Goal: Task Accomplishment & Management: Complete application form

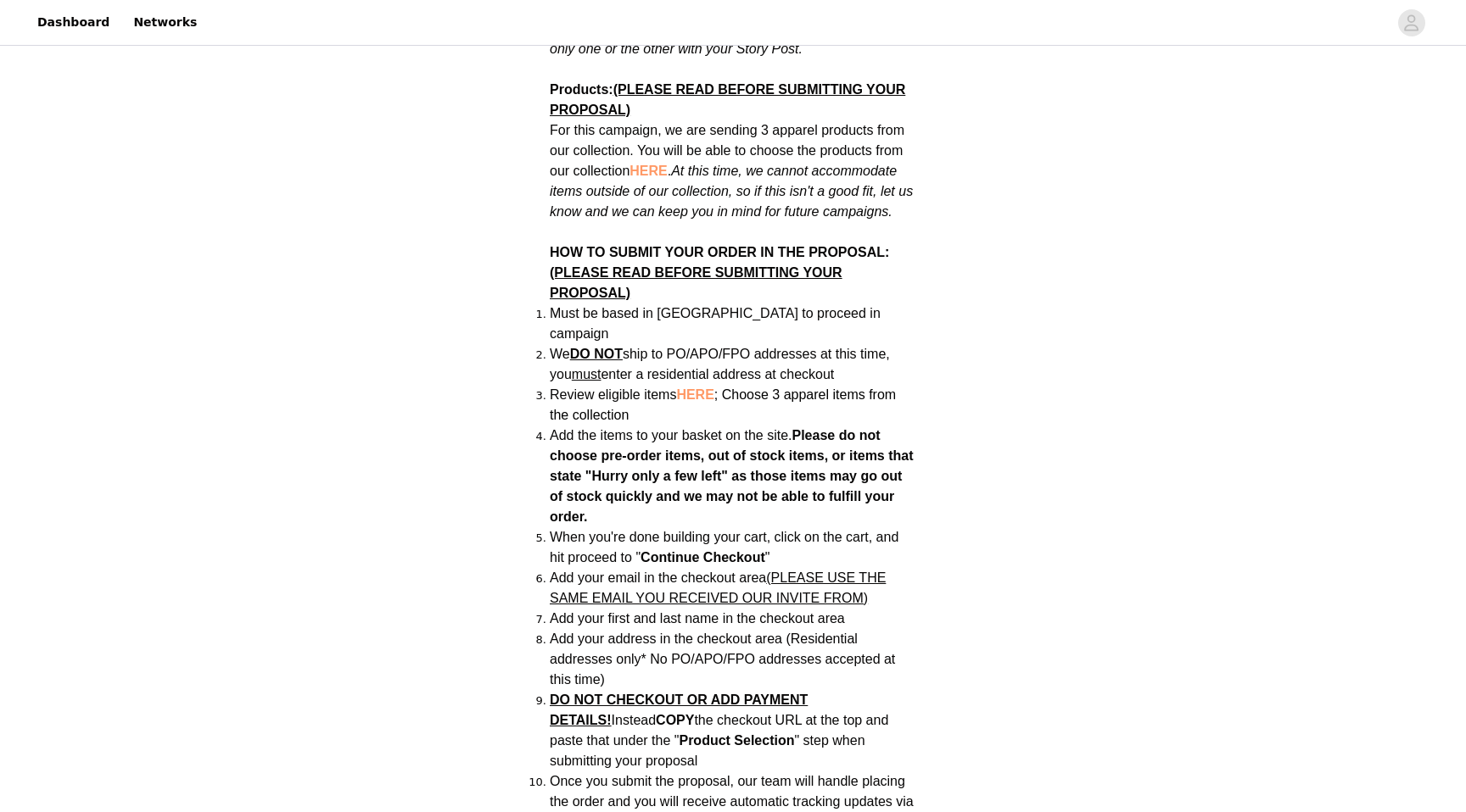
scroll to position [1126, 0]
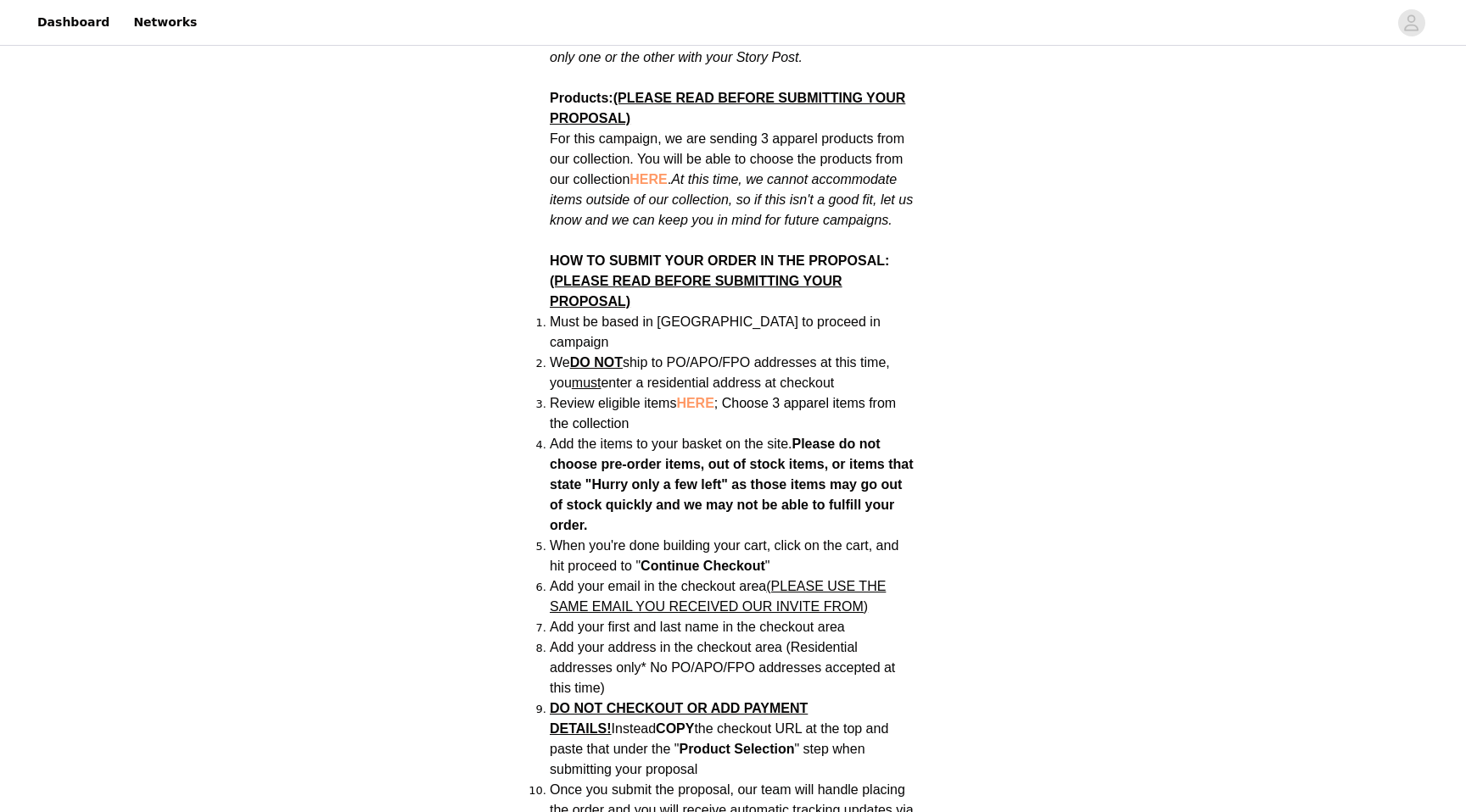
click at [707, 393] on li "Review eligible items HERE ; Choose 3 apparel items from the collection" at bounding box center [733, 413] width 366 height 40
click at [705, 396] on span "HERE" at bounding box center [695, 403] width 38 height 14
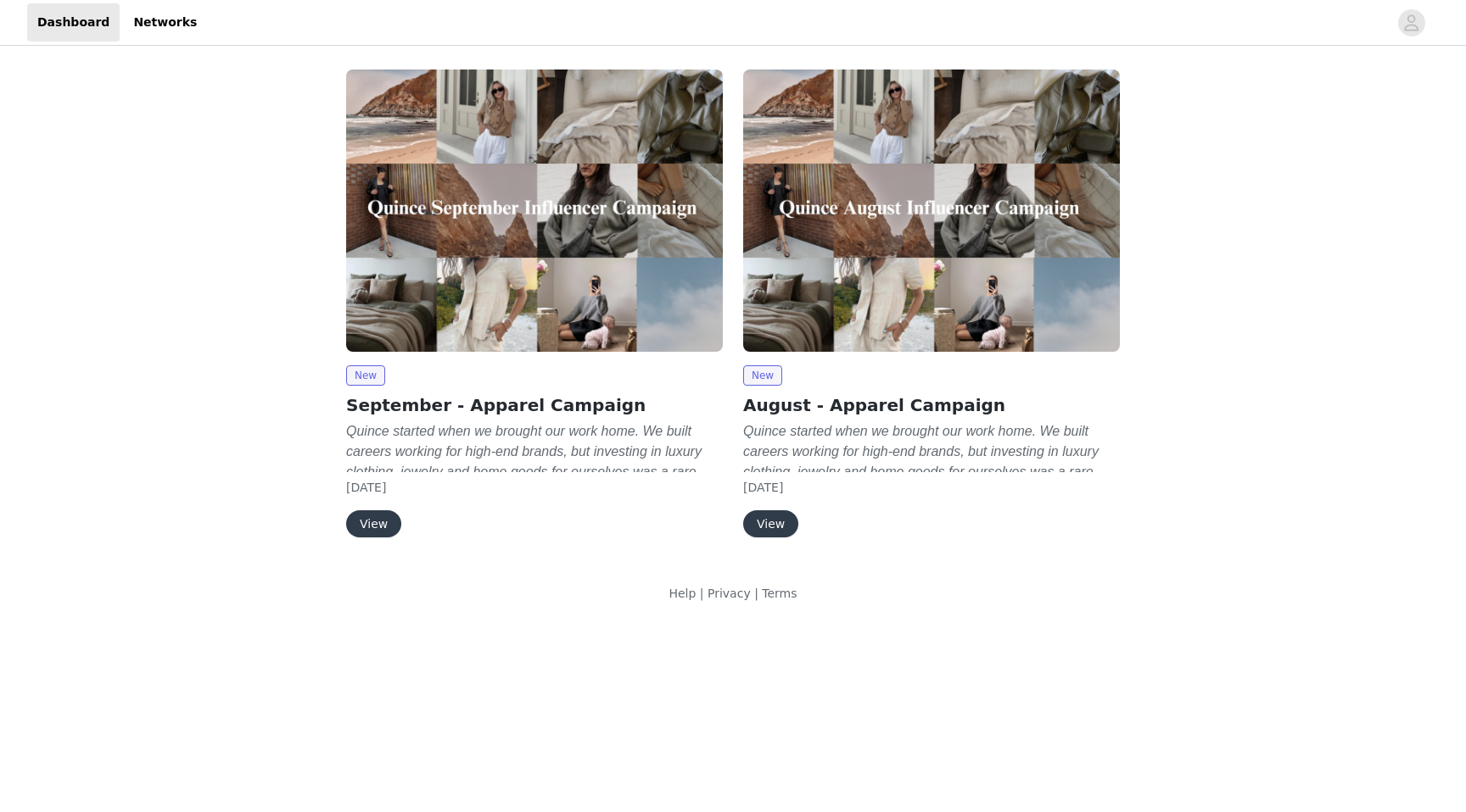
click at [363, 525] on button "View" at bounding box center [374, 524] width 55 height 27
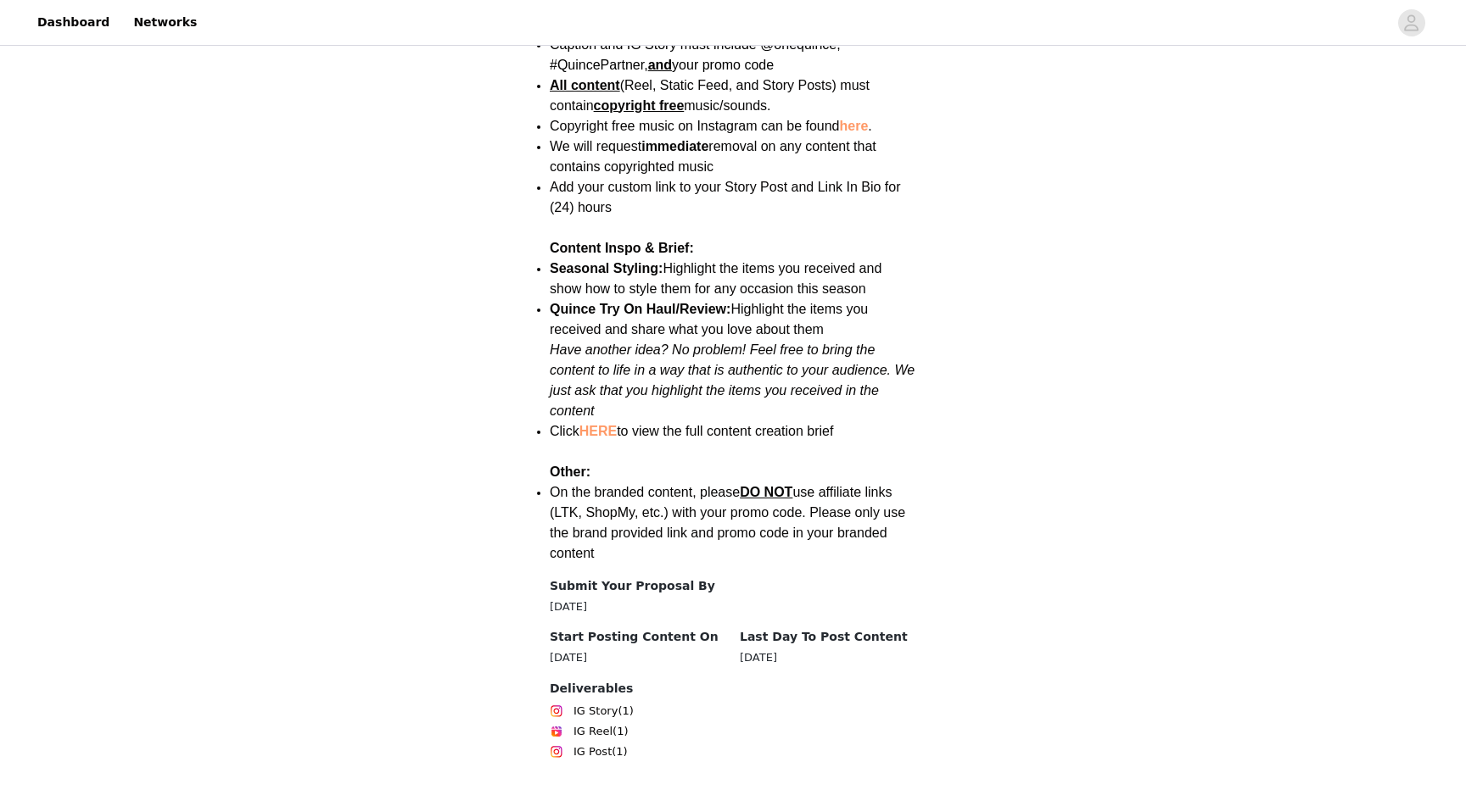
scroll to position [2203, 0]
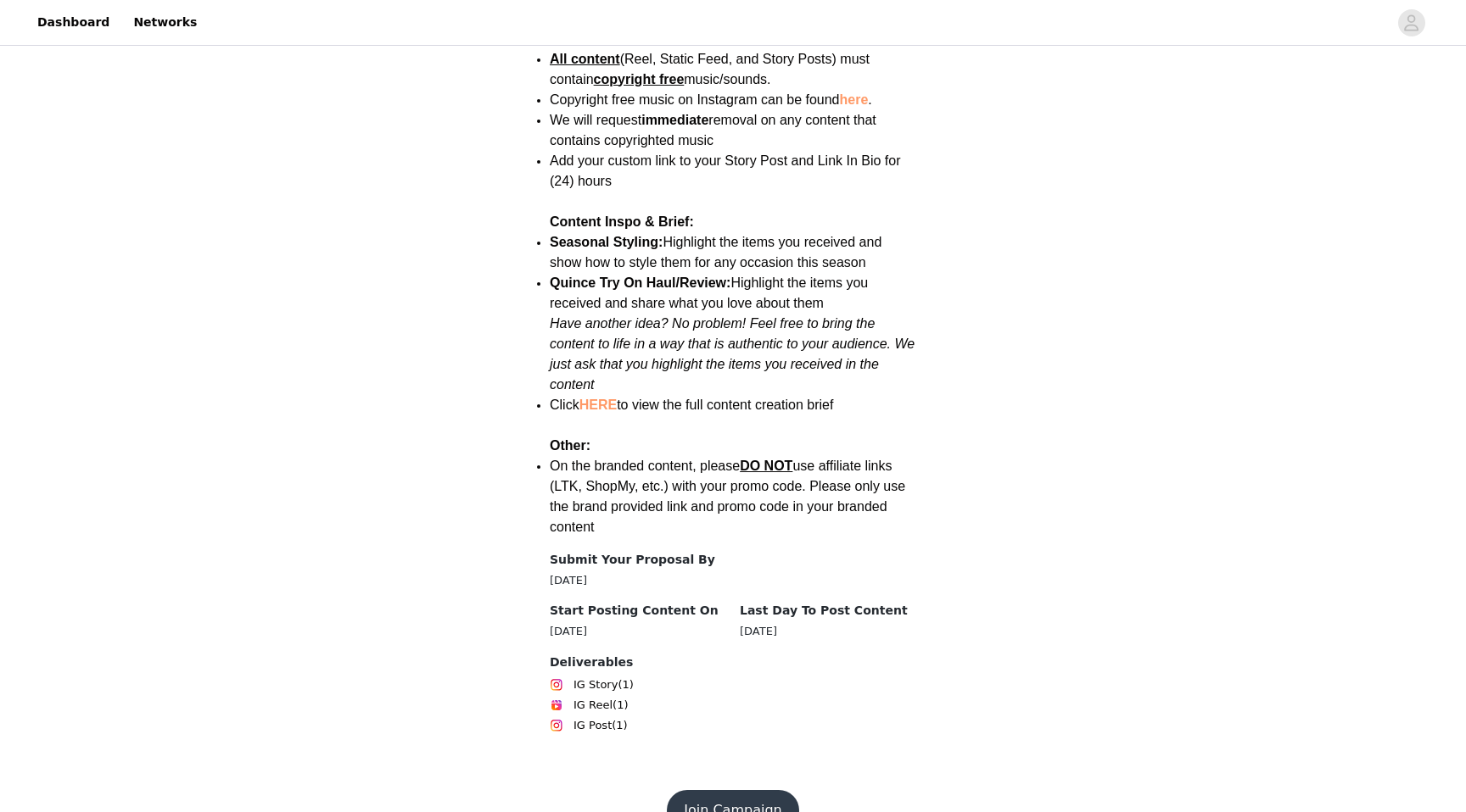
click at [766, 790] on button "Join Campaign" at bounding box center [733, 810] width 131 height 40
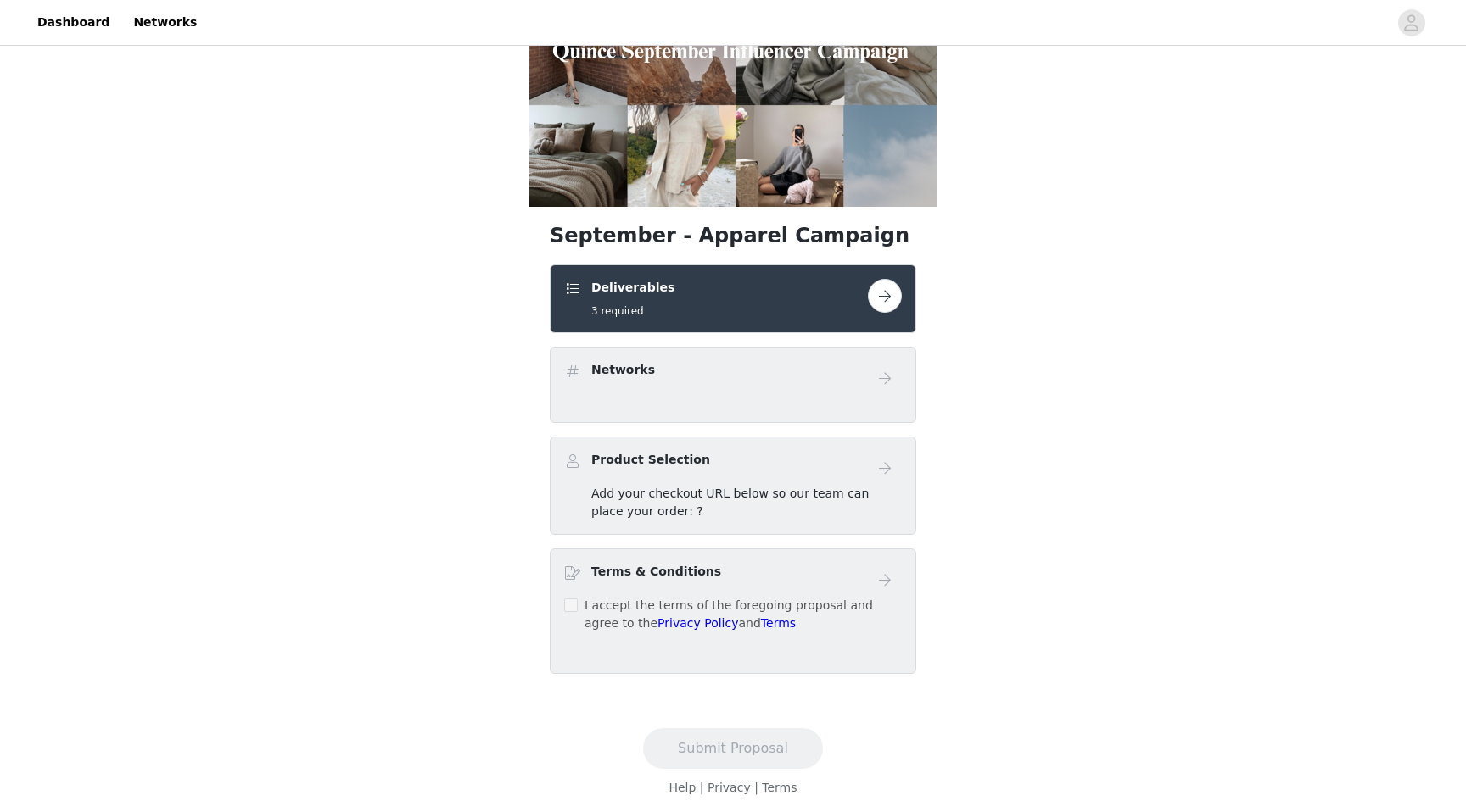
scroll to position [153, 0]
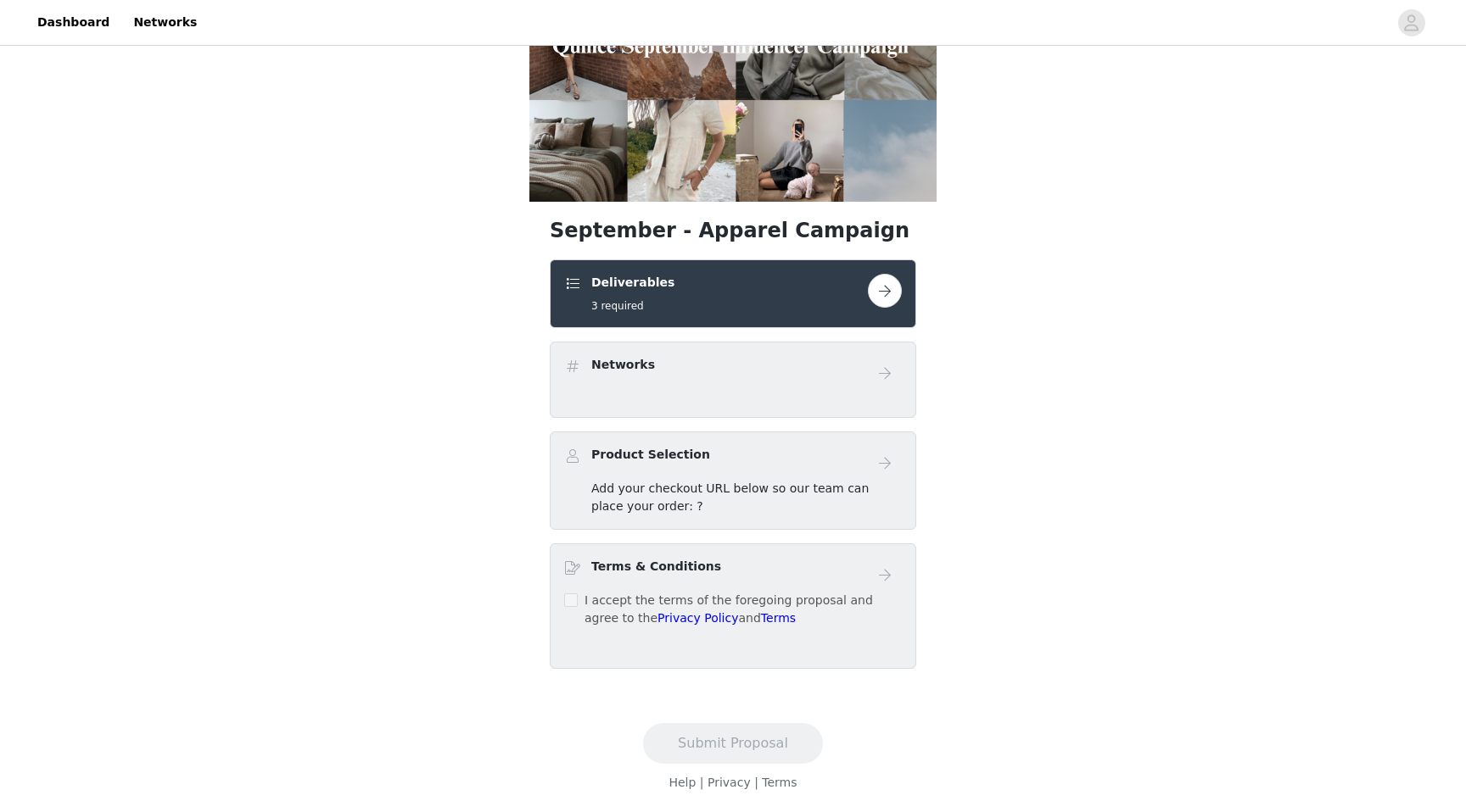
click at [887, 284] on button "button" at bounding box center [885, 291] width 34 height 34
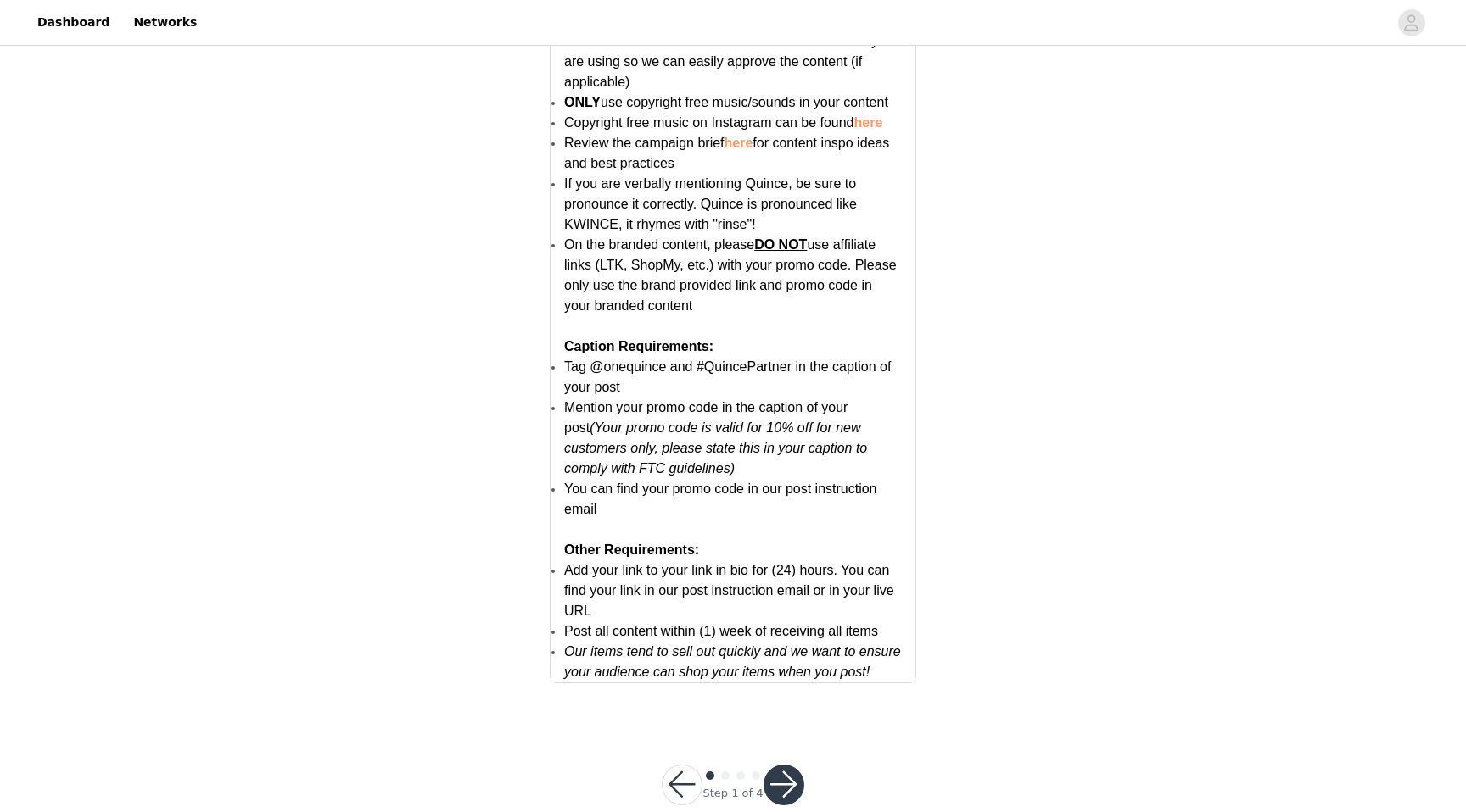
scroll to position [3179, 0]
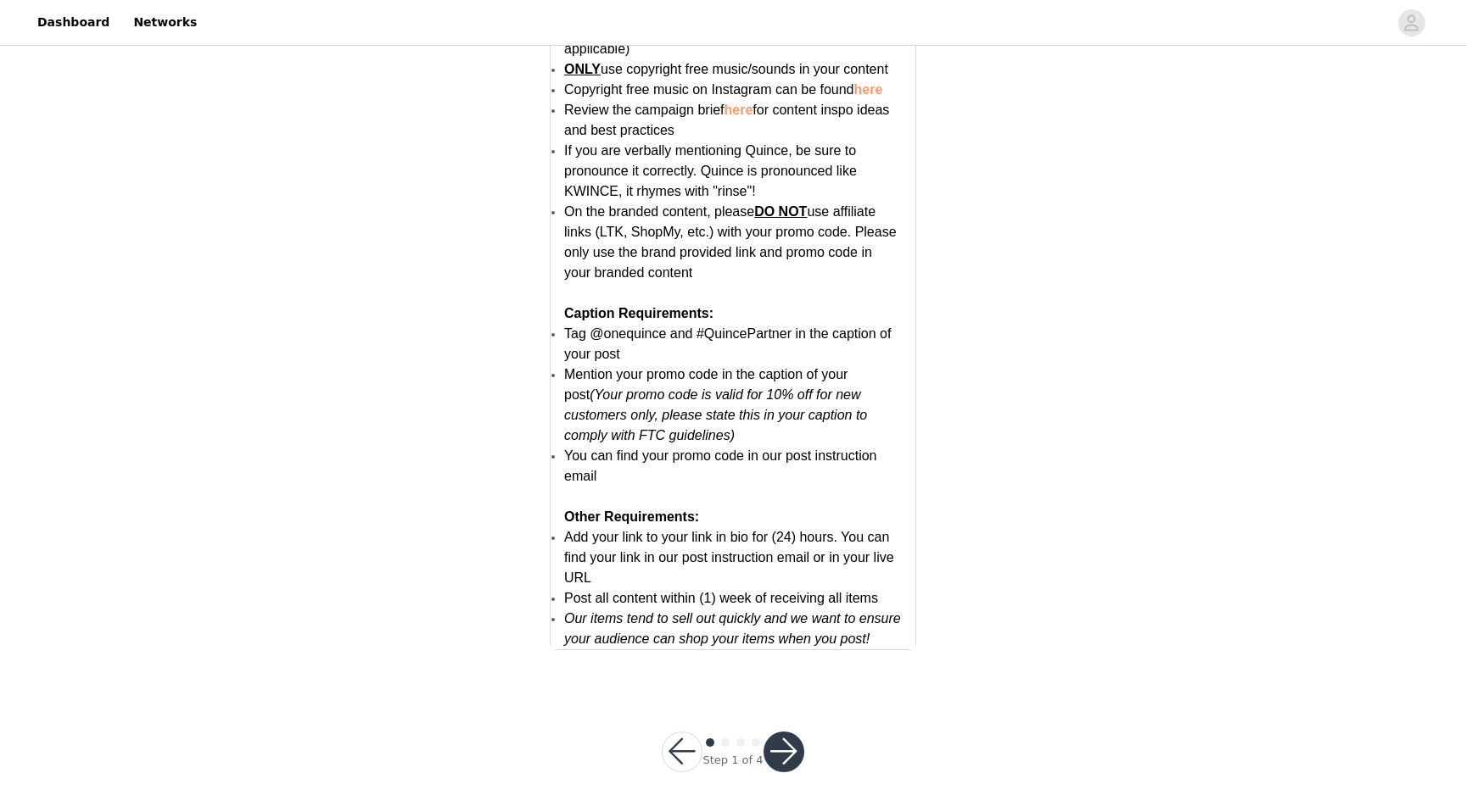
click at [776, 748] on button "button" at bounding box center [783, 752] width 40 height 40
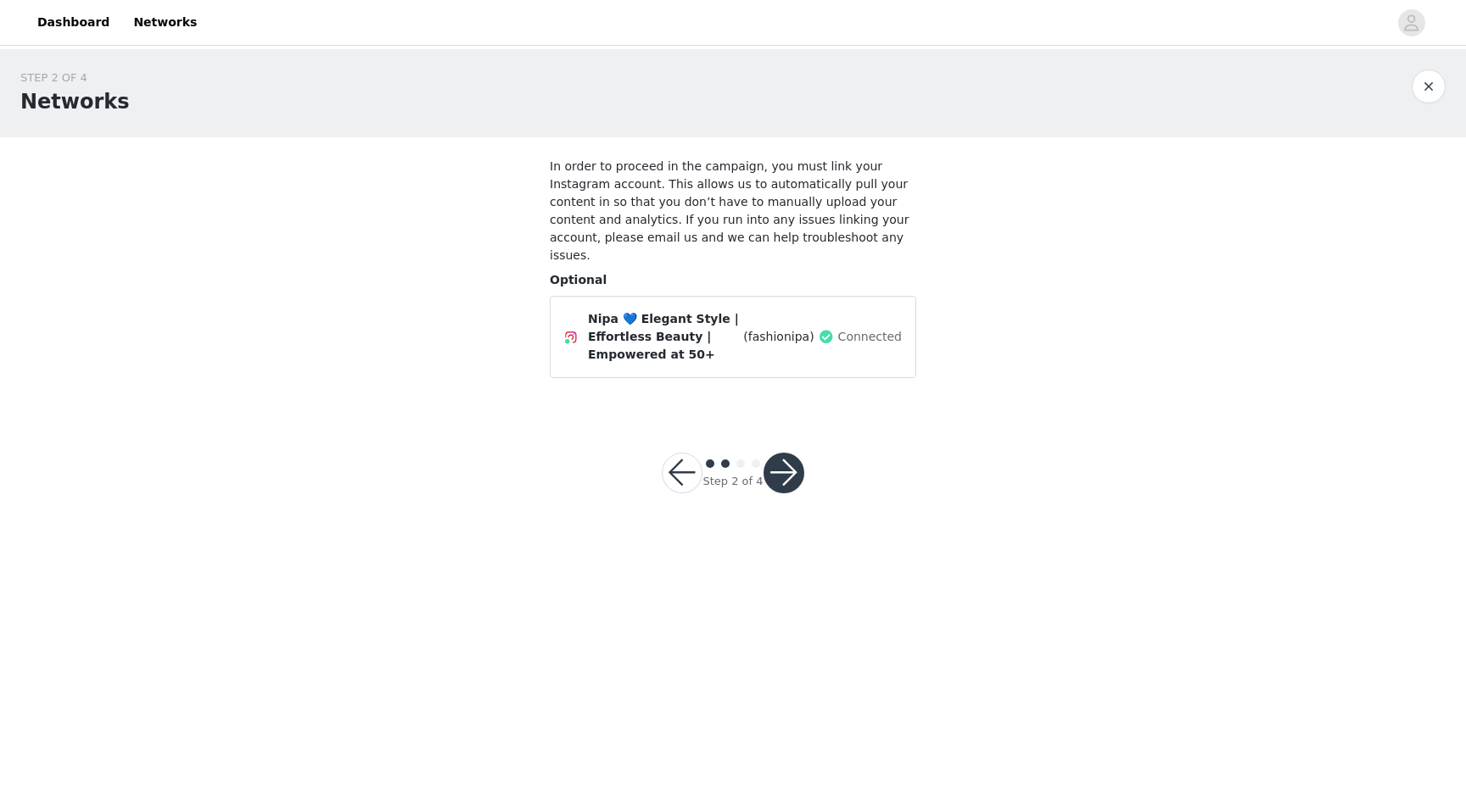
click at [788, 459] on button "button" at bounding box center [783, 472] width 40 height 40
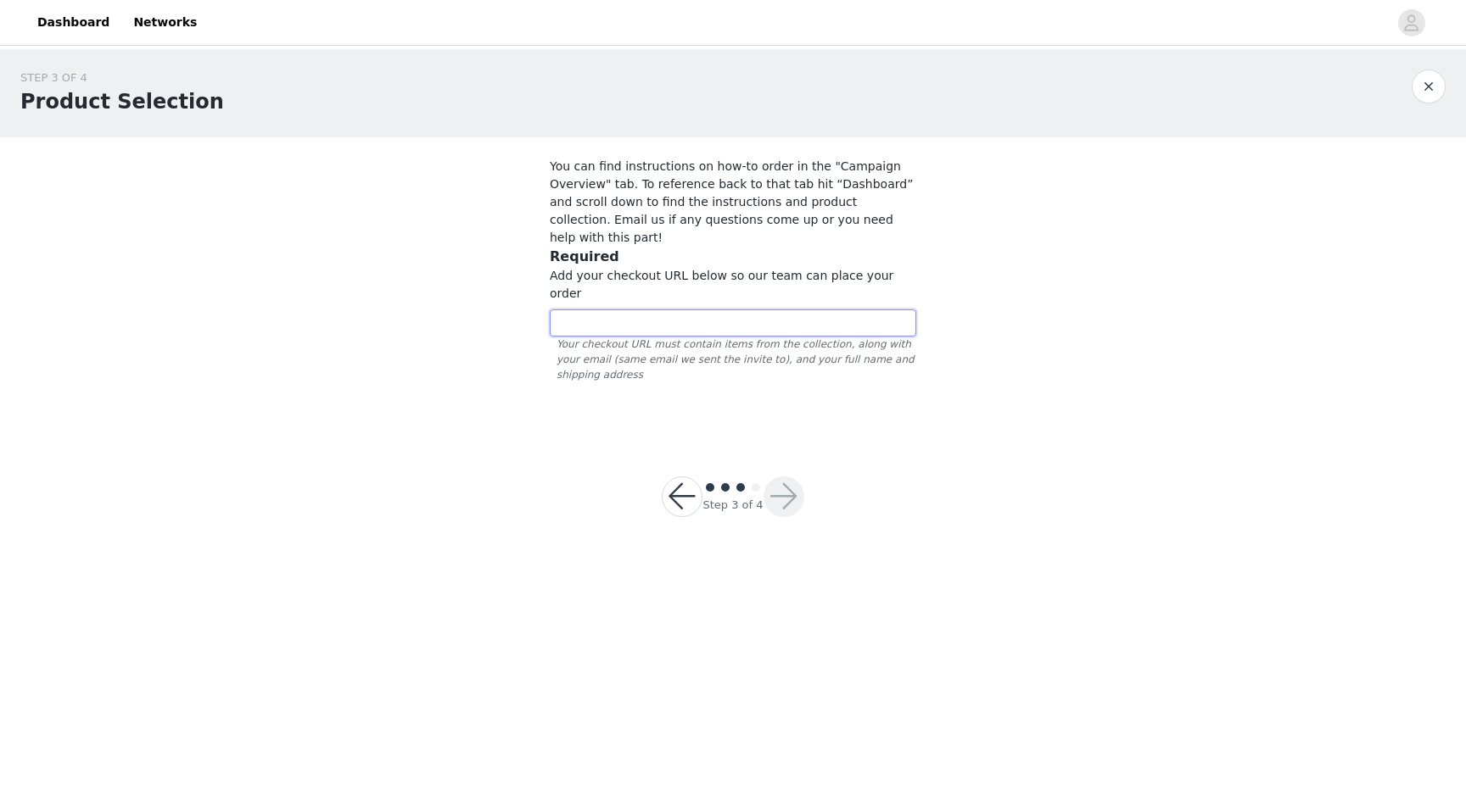
click at [562, 310] on input "text" at bounding box center [733, 323] width 366 height 27
paste input "https://www.quince.com/checkout?checkoutId=1f331b5e-16f9-43f6-a1ca-0de2d2b5250a…"
type input "https://www.quince.com/checkout?checkoutId=1f331b5e-16f9-43f6-a1ca-0de2d2b5250a…"
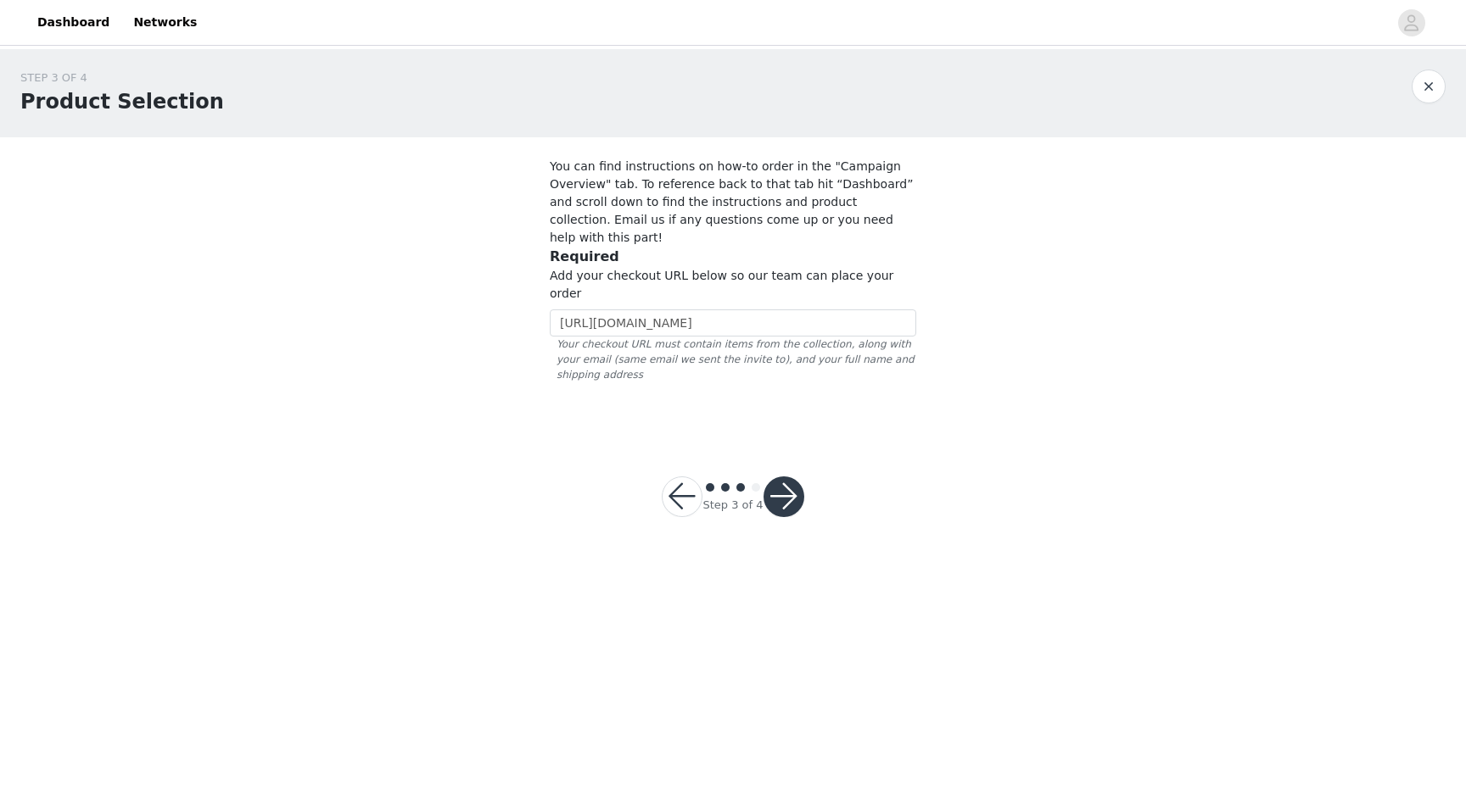
click at [791, 477] on button "button" at bounding box center [783, 497] width 40 height 40
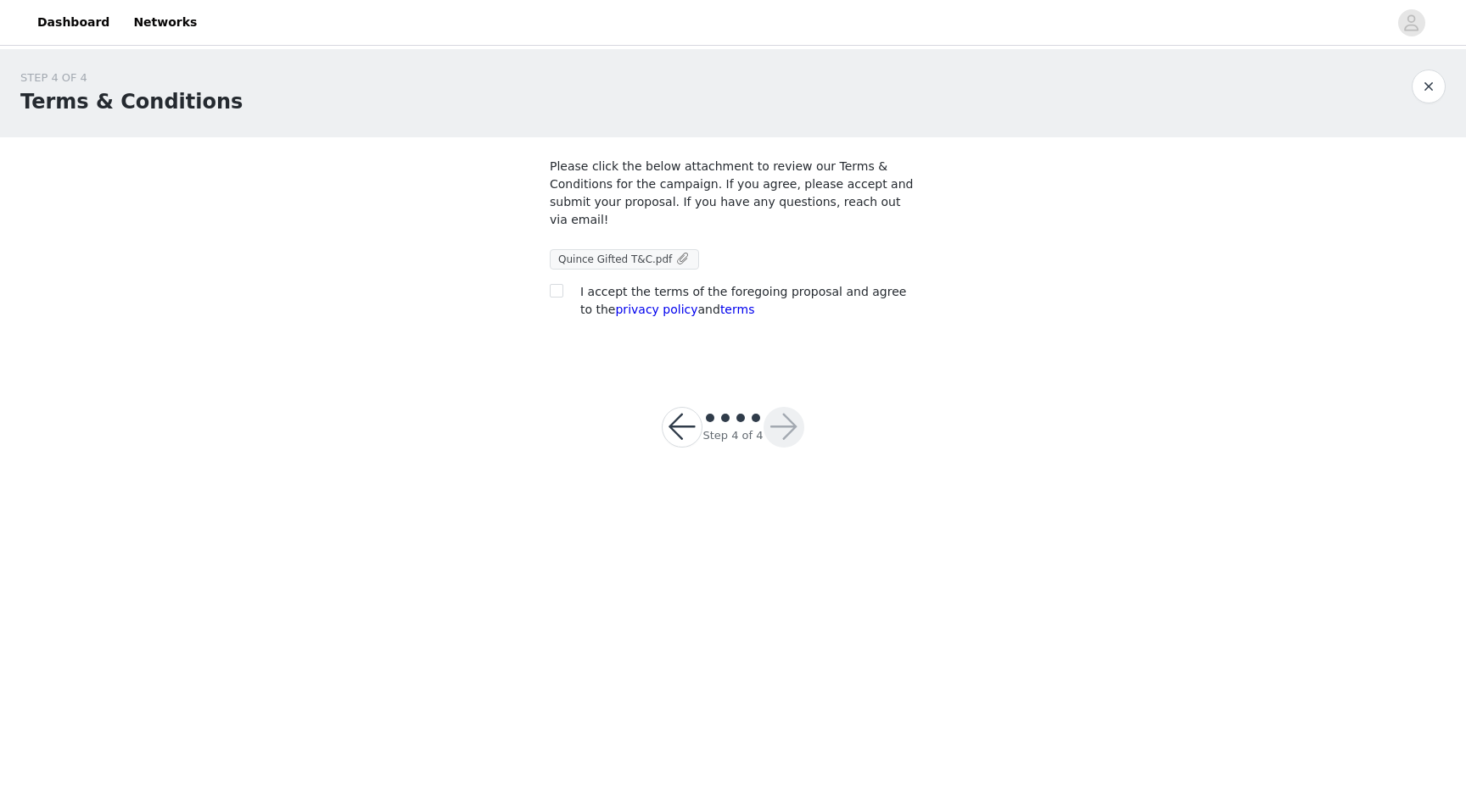
click at [680, 260] on span at bounding box center [683, 258] width 15 height 18
click at [656, 429] on div "Step 4 of 4" at bounding box center [733, 427] width 183 height 82
click at [671, 421] on button "button" at bounding box center [682, 427] width 40 height 40
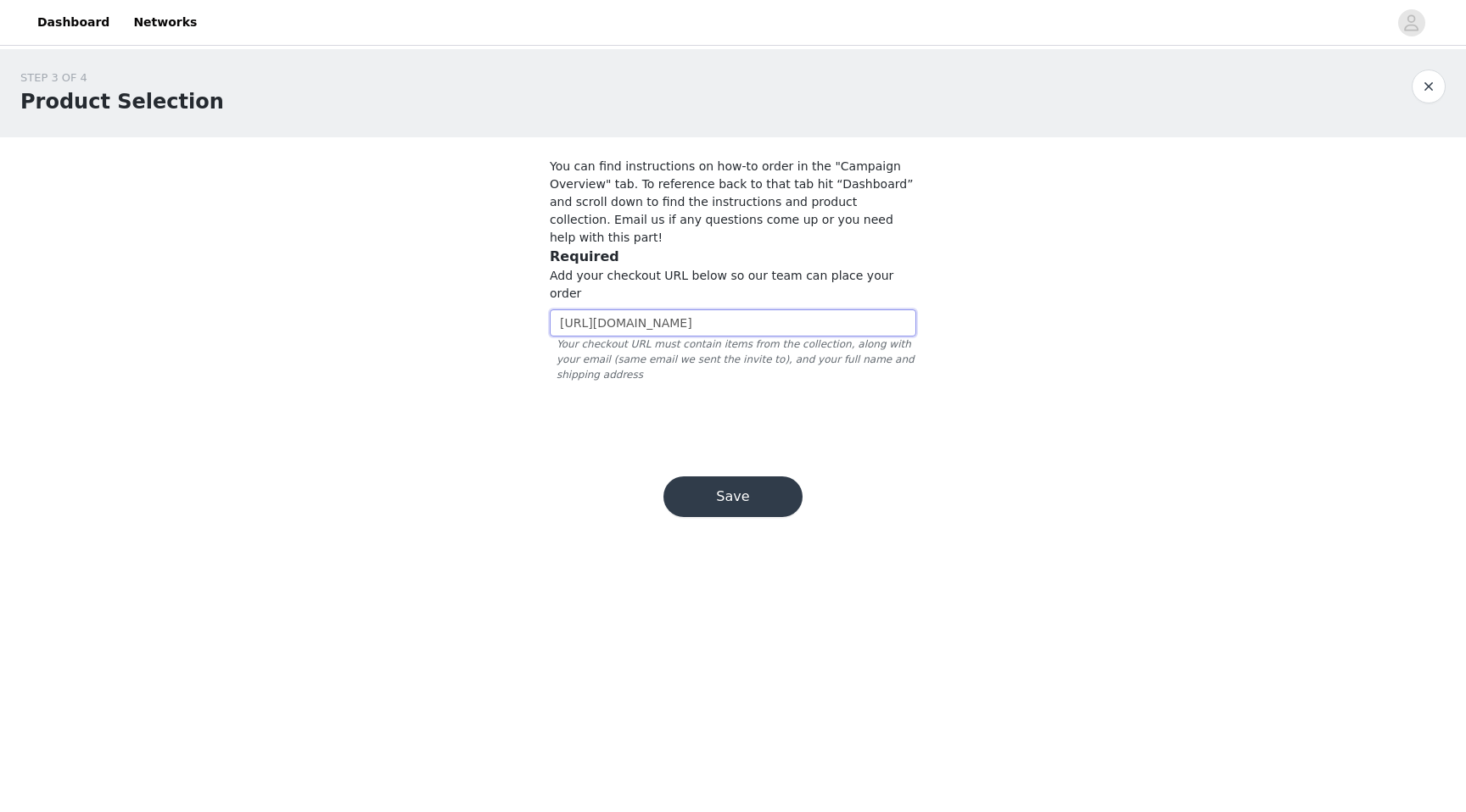
click at [705, 310] on input "https://www.quince.com/checkout?checkoutId=1f331b5e-16f9-43f6-a1ca-0de2d2b5250a…" at bounding box center [733, 323] width 366 height 27
